Goal: Register for event/course

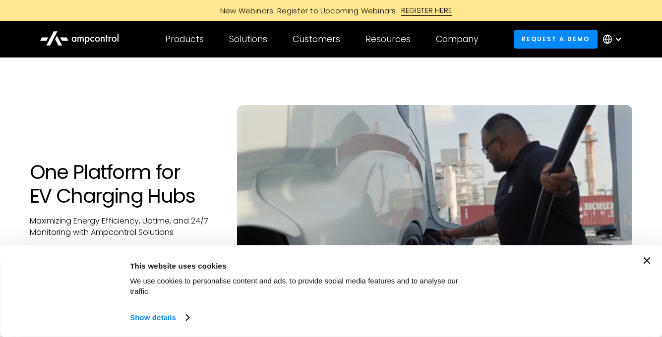
click at [325, 8] on div "New Webinars: Register to Upcoming Webinars" at bounding box center [305, 10] width 191 height 10
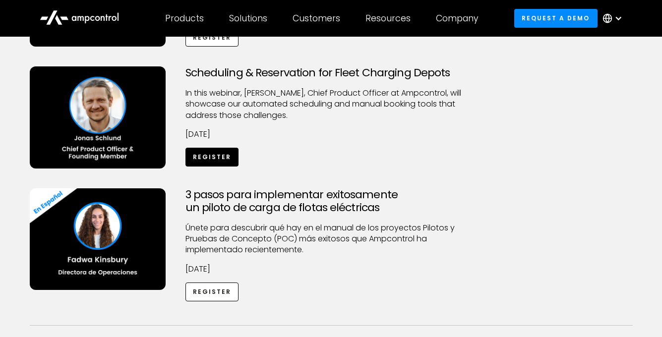
scroll to position [446, 0]
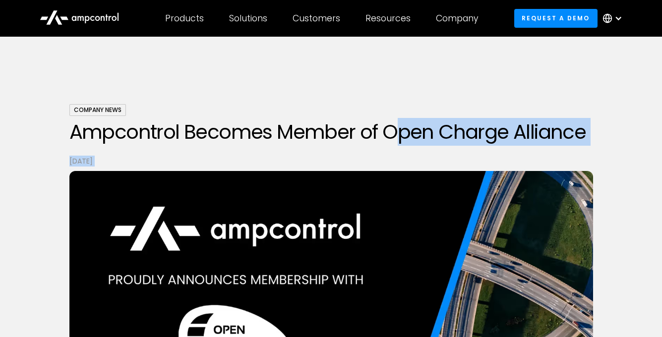
drag, startPoint x: 390, startPoint y: 127, endPoint x: 402, endPoint y: 249, distance: 122.5
click at [402, 249] on div "Company News Ampcontrol Becomes Member of Open Charge Alliance January 13, 2025" at bounding box center [330, 286] width 523 height 499
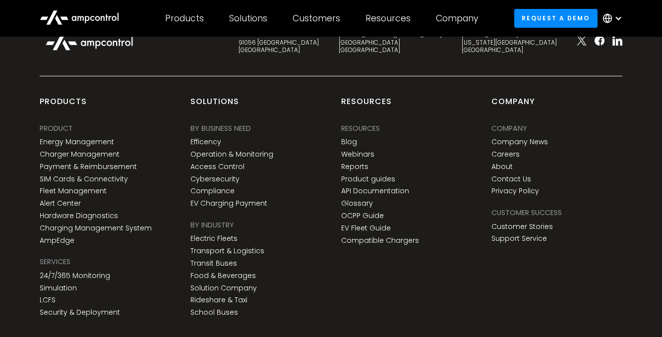
scroll to position [1597, 0]
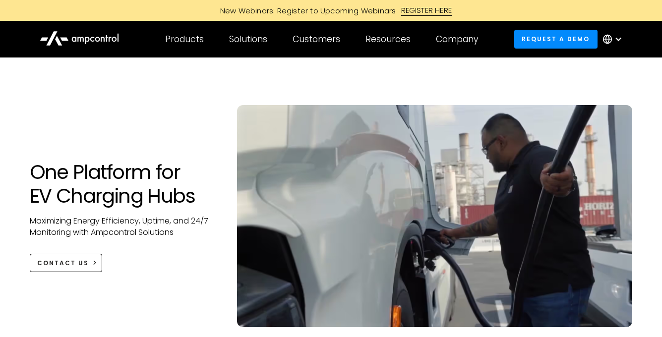
click at [358, 9] on div "New Webinars: Register to Upcoming Webinars" at bounding box center [305, 10] width 191 height 10
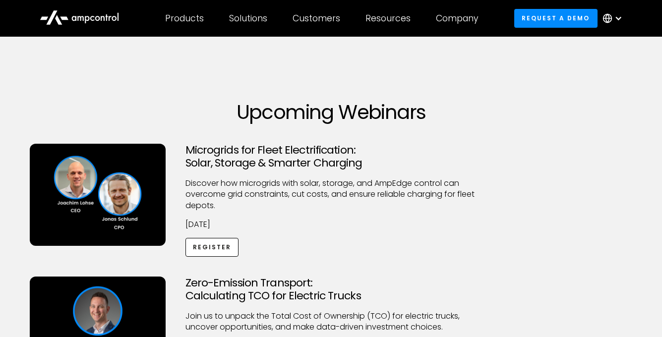
click at [101, 111] on h1 "Upcoming Webinars" at bounding box center [331, 112] width 603 height 24
